Goal: Task Accomplishment & Management: Manage account settings

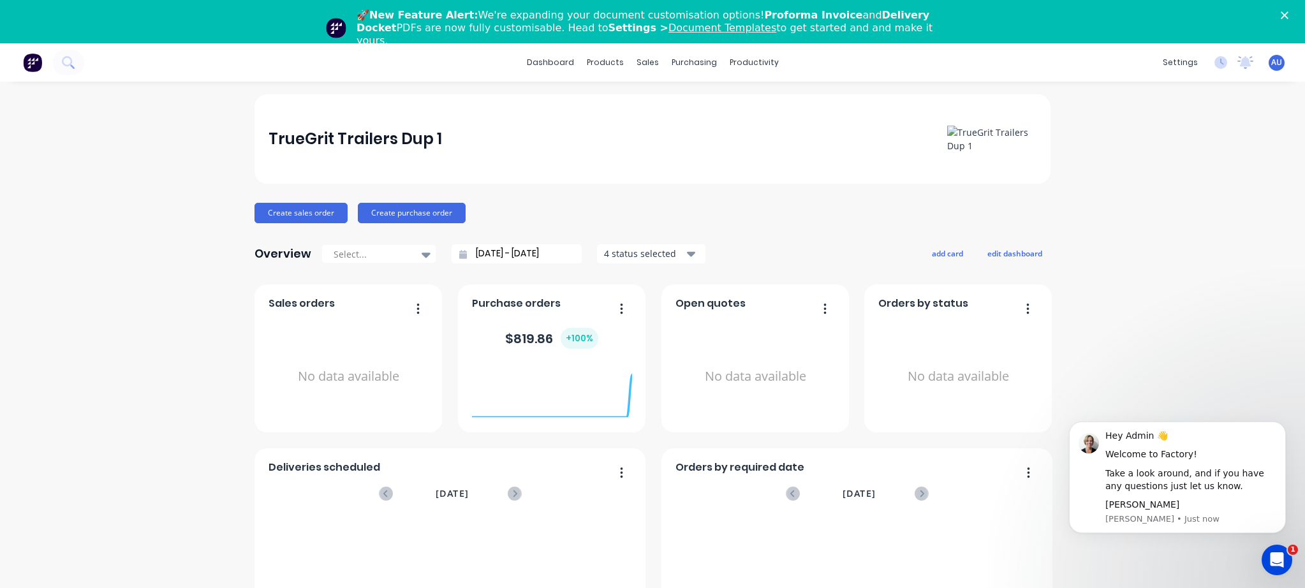
click at [112, 274] on div "TrueGrit Trailers Dup 1 Create sales order Create purchase order Overview Selec…" at bounding box center [652, 427] width 1305 height 666
click at [762, 113] on link "Workflow" at bounding box center [798, 104] width 169 height 26
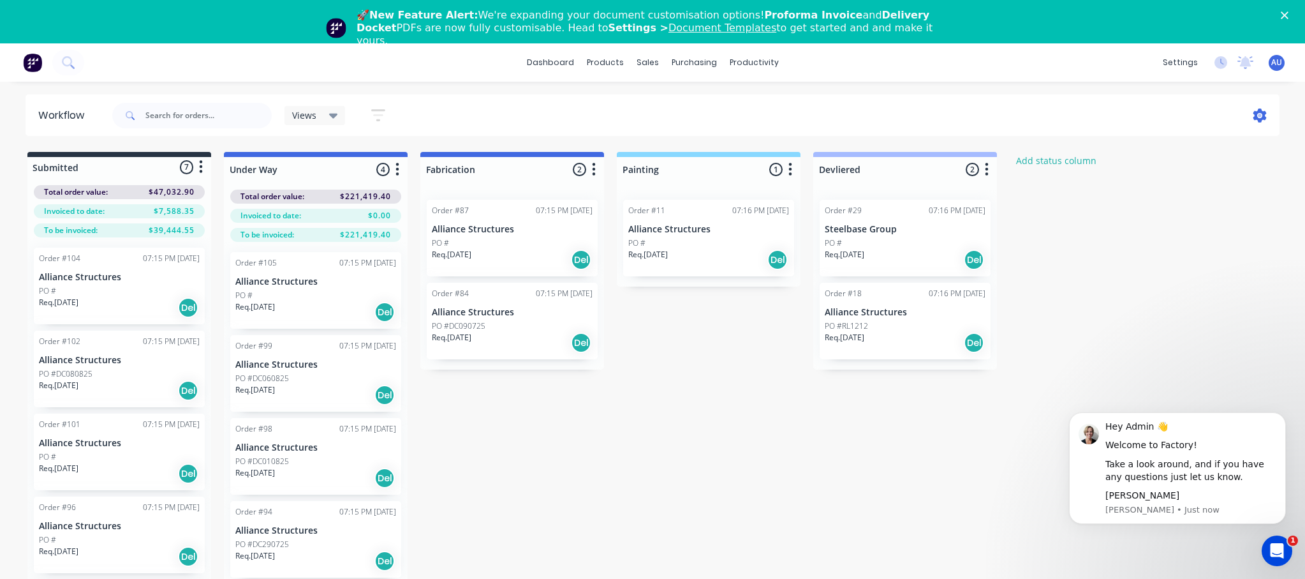
click at [1264, 115] on icon at bounding box center [1259, 115] width 13 height 14
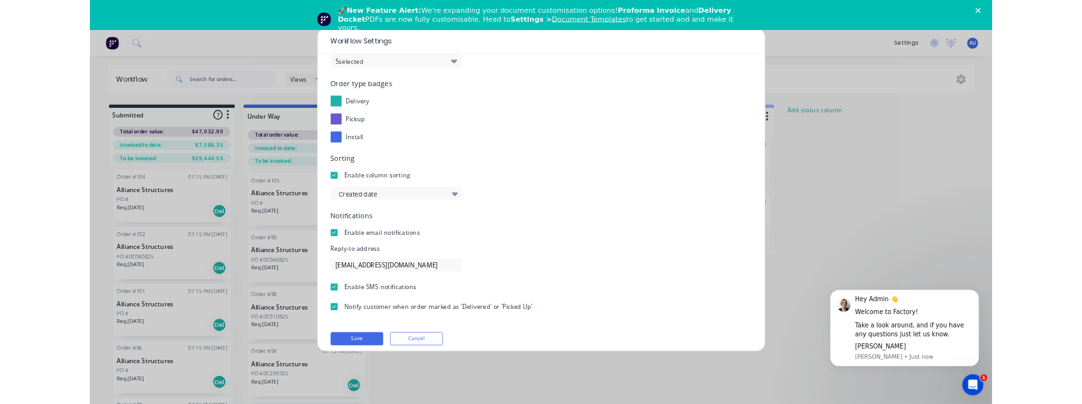
scroll to position [131, 0]
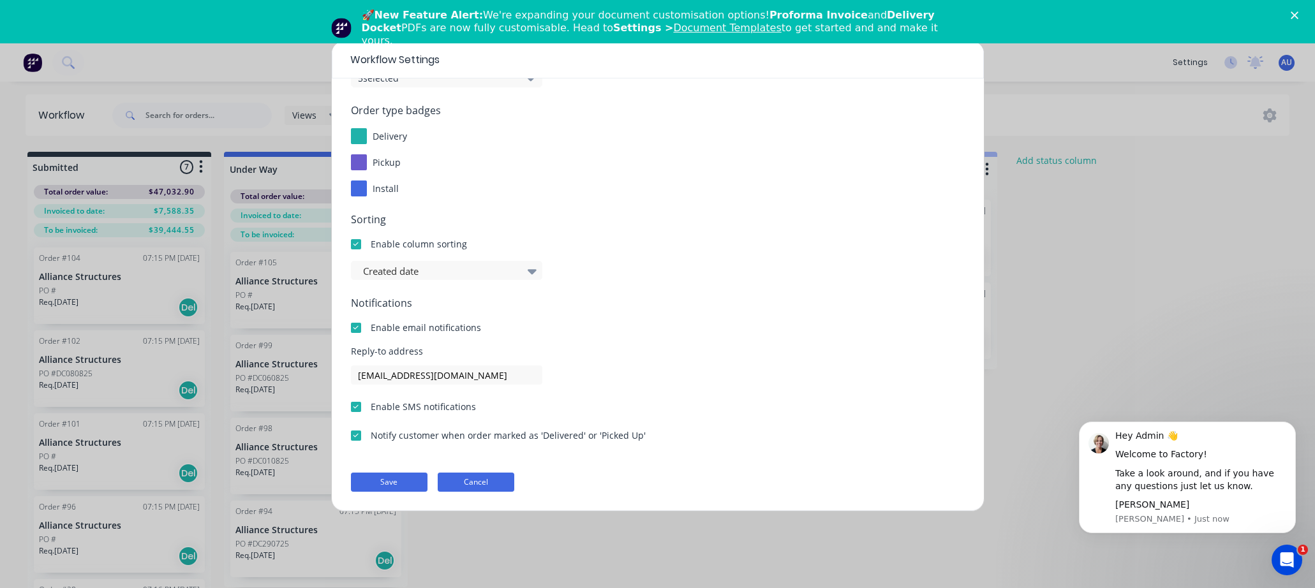
click at [476, 481] on button "Cancel" at bounding box center [476, 482] width 77 height 19
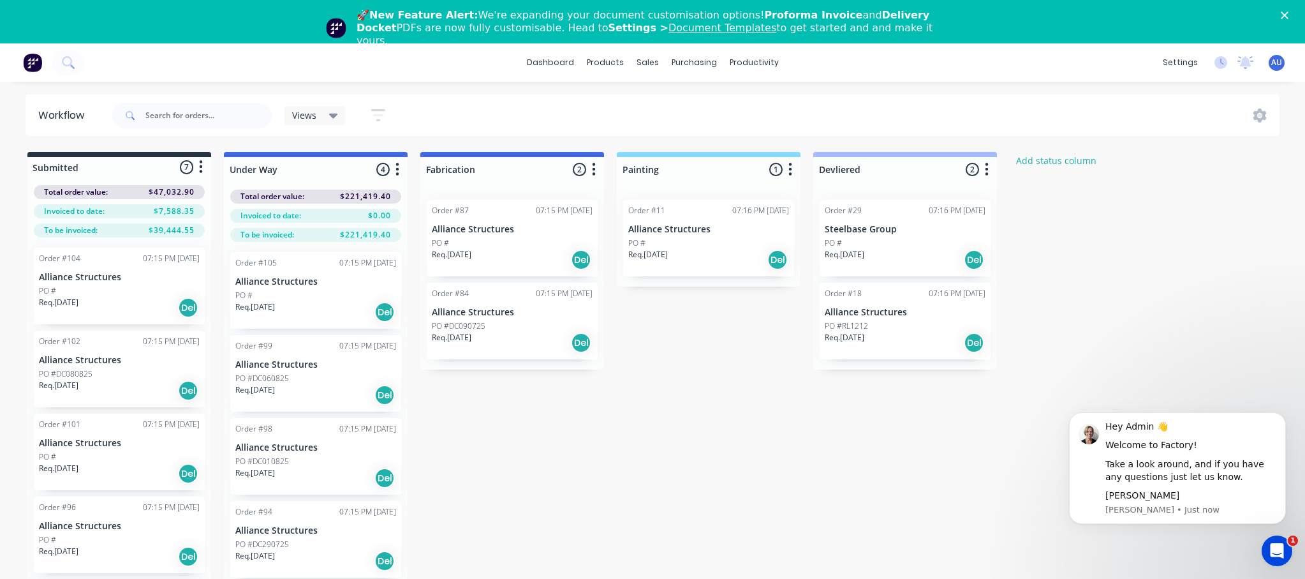
click at [1030, 351] on div "Submitted 7 Status colour #273444 hex #273444 Save Cancel Summaries Total order…" at bounding box center [683, 407] width 1387 height 511
click at [1282, 416] on icon "Dismiss notification" at bounding box center [1282, 415] width 4 height 4
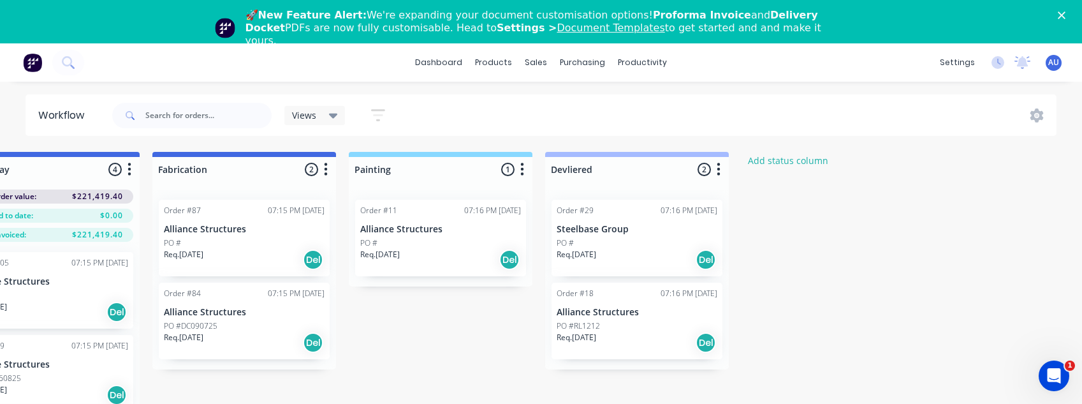
scroll to position [0, 305]
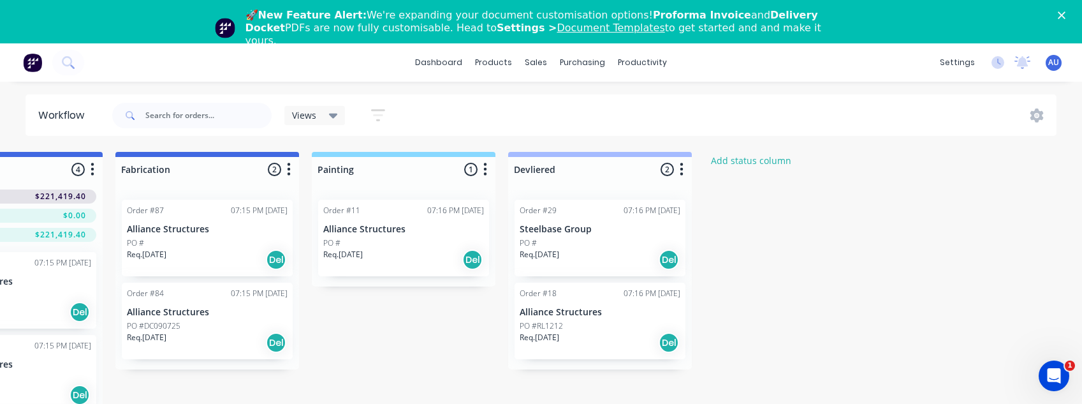
click at [1054, 59] on span "AU" at bounding box center [1054, 62] width 11 height 11
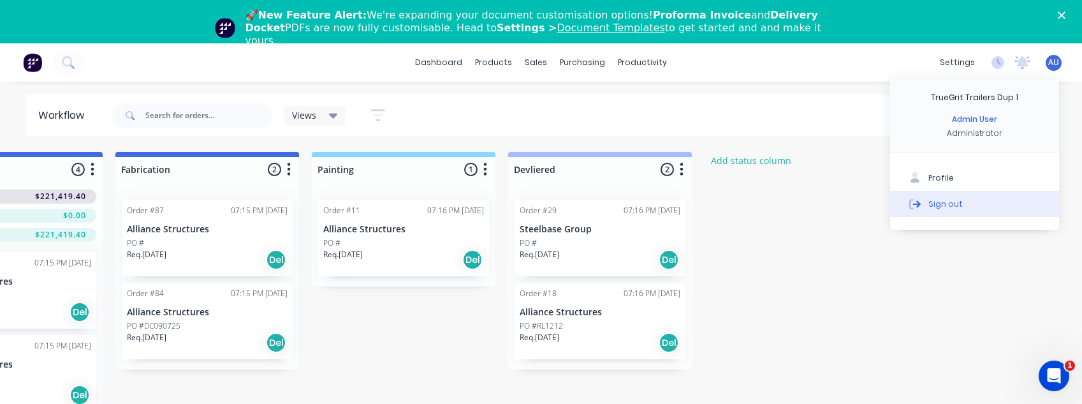
click at [1005, 195] on button "Sign out" at bounding box center [974, 204] width 169 height 26
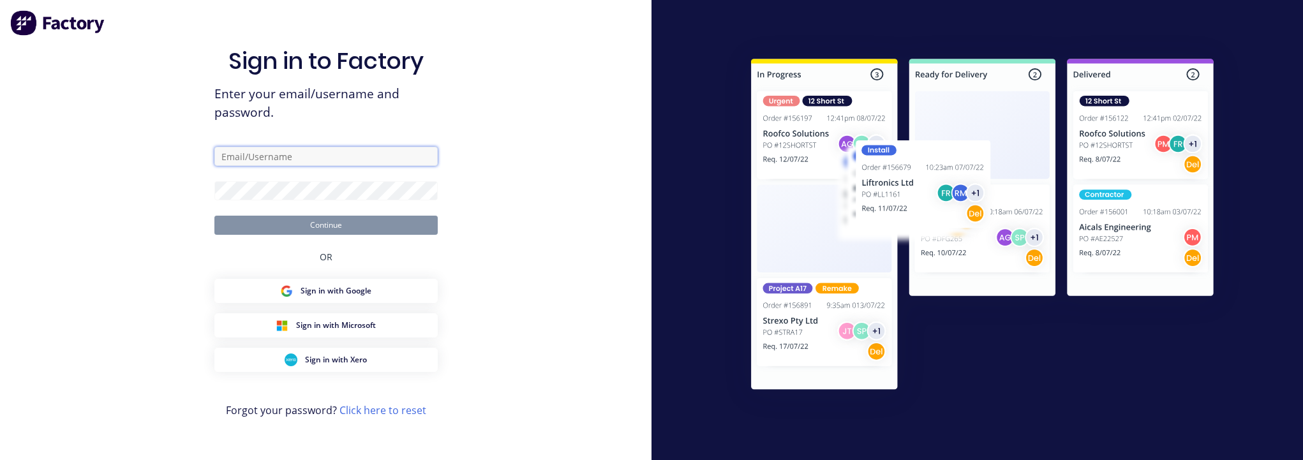
click at [309, 163] on input "text" at bounding box center [325, 156] width 223 height 19
paste input "[EMAIL_ADDRESS][DOMAIN_NAME]"
type input "[EMAIL_ADDRESS][DOMAIN_NAME]"
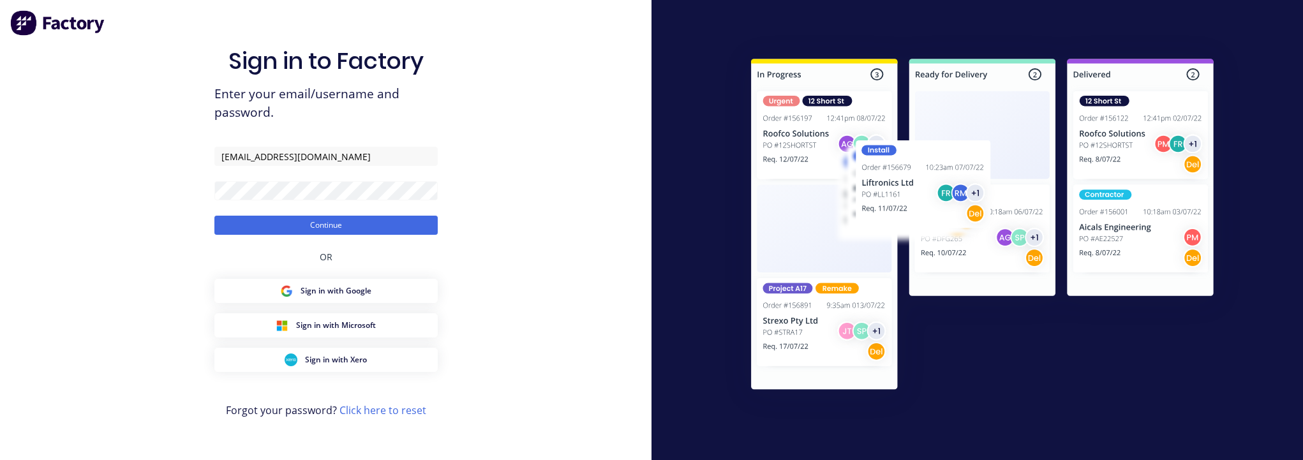
click at [517, 158] on div "Sign in to Factory Enter your email/username and password. [EMAIL_ADDRESS][DOMA…" at bounding box center [325, 230] width 651 height 460
click at [398, 228] on button "Continue" at bounding box center [325, 225] width 223 height 19
